Goal: Information Seeking & Learning: Find specific fact

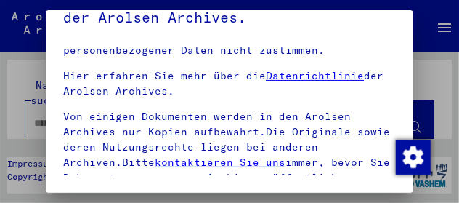
scroll to position [400, 0]
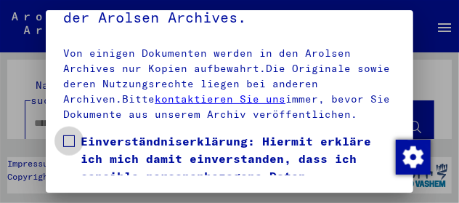
click at [65, 136] on span at bounding box center [69, 141] width 12 height 12
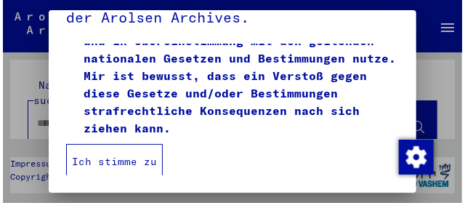
scroll to position [572, 0]
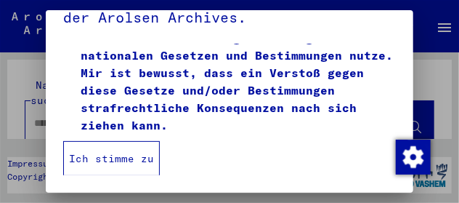
click at [95, 157] on button "Ich stimme zu" at bounding box center [111, 158] width 97 height 35
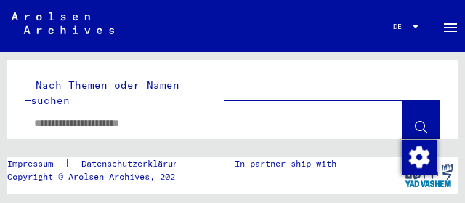
click at [412, 26] on div at bounding box center [415, 27] width 7 height 4
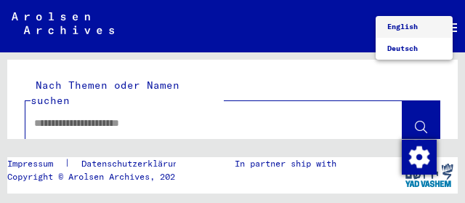
click at [405, 27] on span "English" at bounding box center [402, 26] width 31 height 9
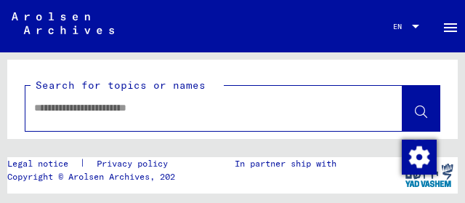
click at [85, 110] on input "text" at bounding box center [200, 107] width 333 height 15
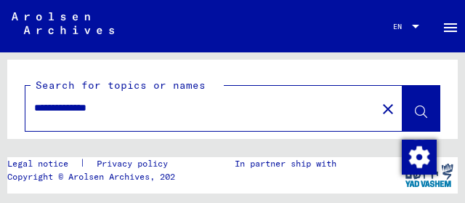
type input "**********"
click at [415, 109] on icon at bounding box center [421, 112] width 12 height 12
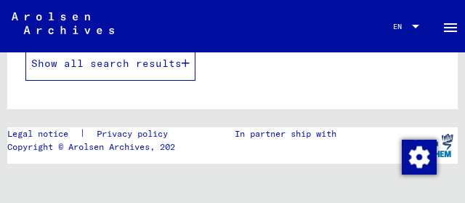
scroll to position [224, 0]
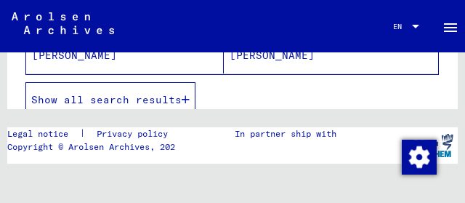
click at [170, 97] on span "Show all search results" at bounding box center [106, 99] width 150 height 13
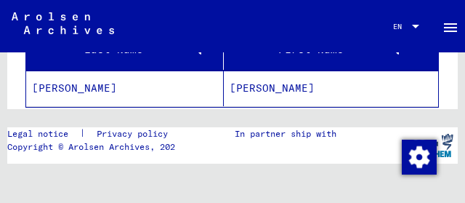
scroll to position [188, 0]
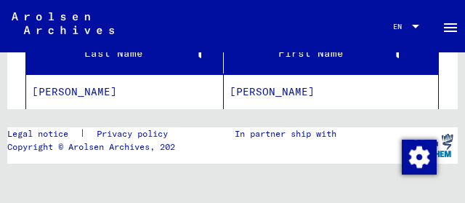
click at [248, 90] on mat-cell "[PERSON_NAME]" at bounding box center [331, 92] width 214 height 36
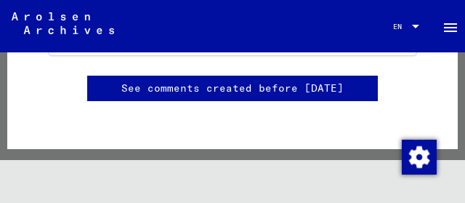
scroll to position [1754, 0]
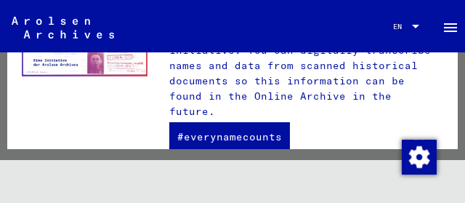
scroll to position [834, 0]
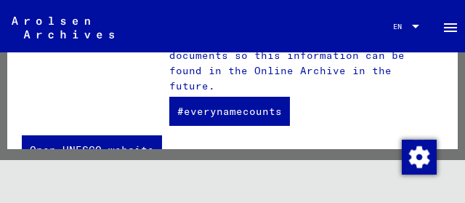
click at [39, 17] on img at bounding box center [63, 28] width 102 height 22
